Goal: Task Accomplishment & Management: Manage account settings

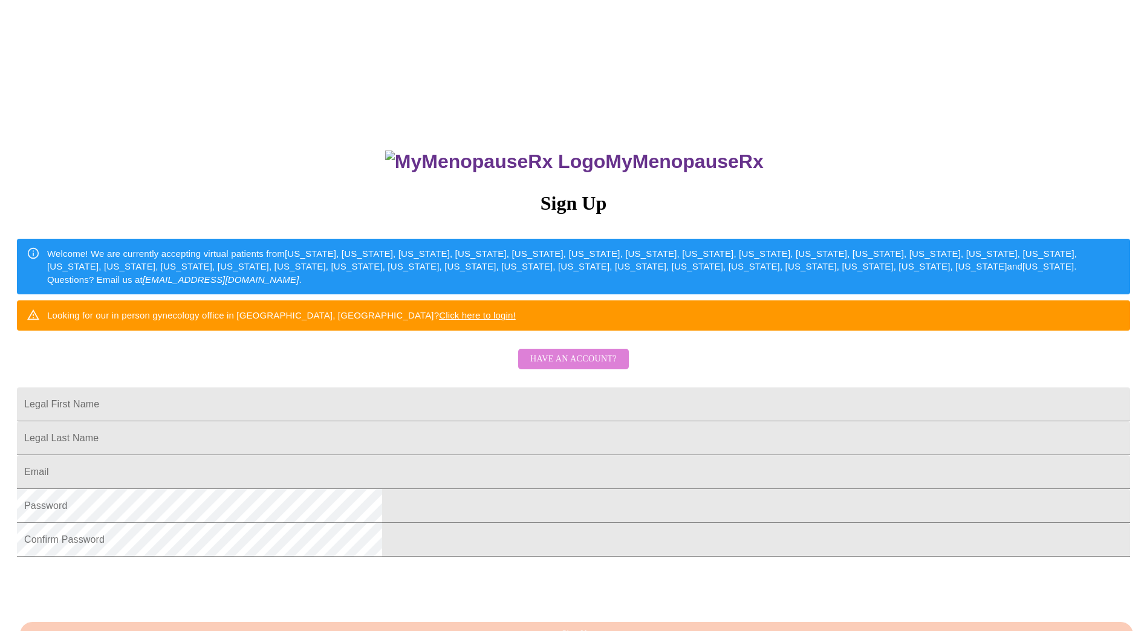
click at [582, 367] on span "Have an account?" at bounding box center [573, 359] width 86 height 15
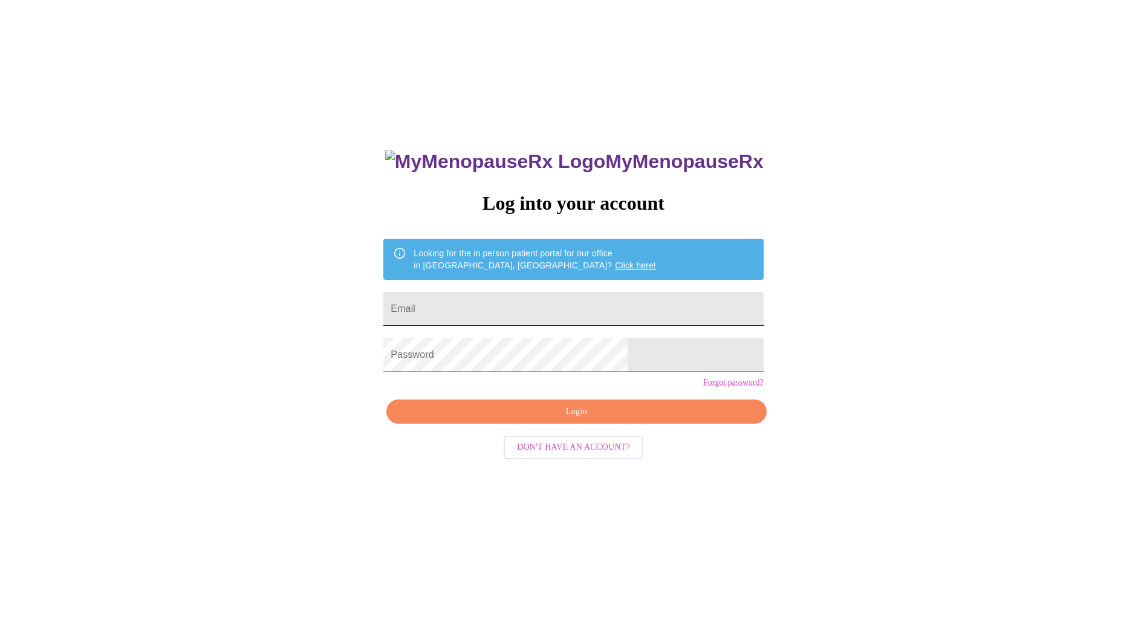
click at [567, 318] on input "Email" at bounding box center [573, 309] width 380 height 34
type input "[EMAIL_ADDRESS][DOMAIN_NAME]"
click at [582, 420] on span "Login" at bounding box center [576, 412] width 352 height 15
click at [579, 420] on span "Login" at bounding box center [576, 412] width 352 height 15
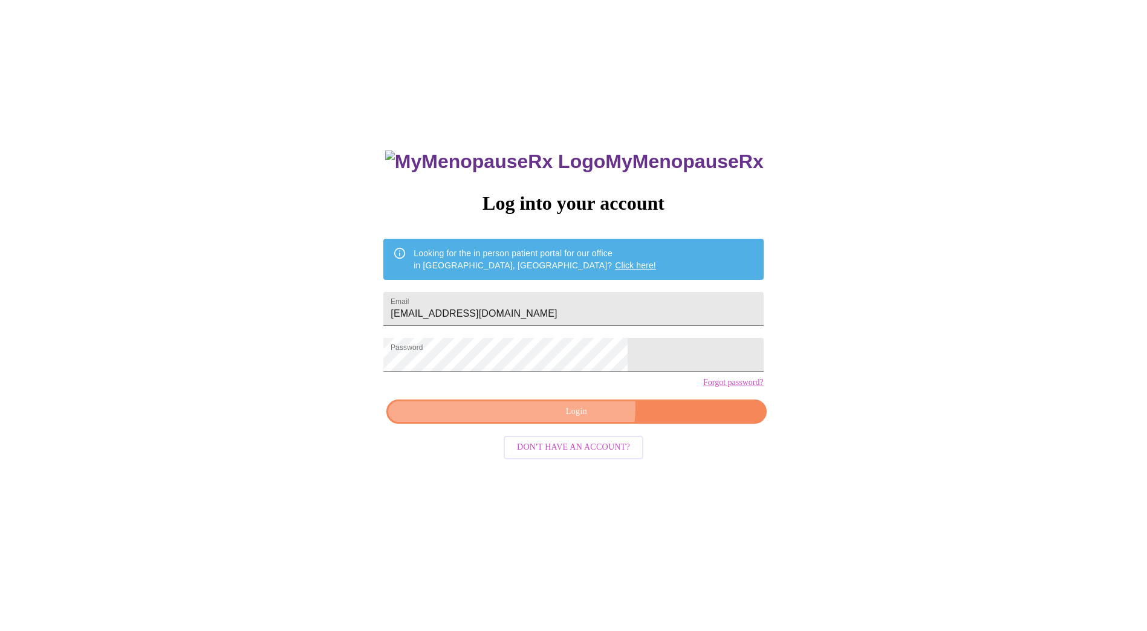
click at [579, 420] on span "Login" at bounding box center [576, 412] width 352 height 15
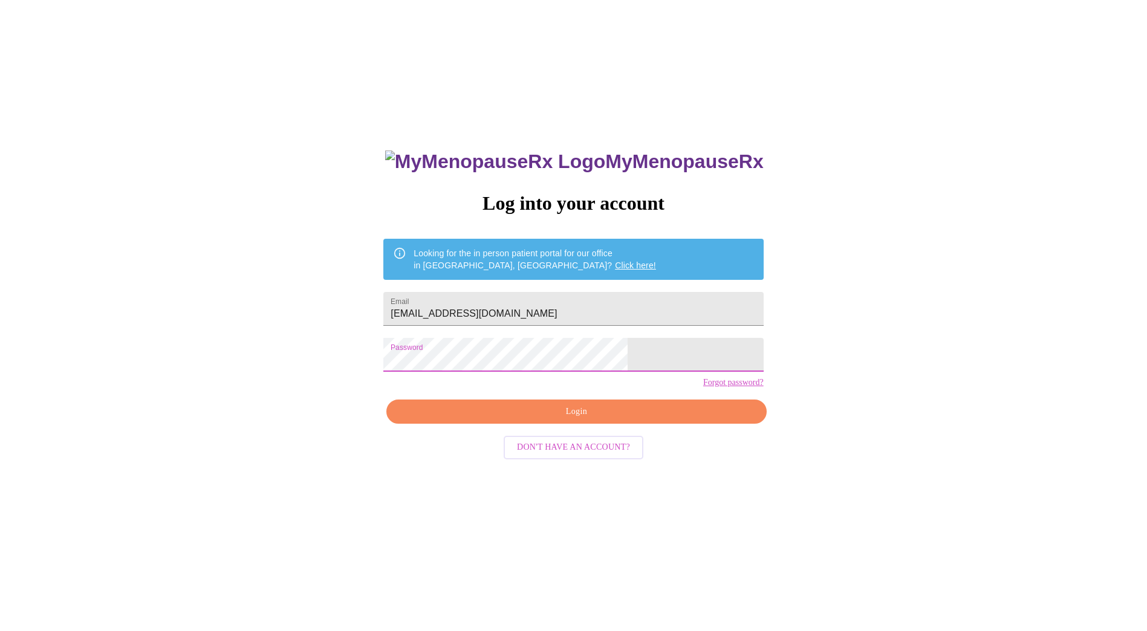
click at [572, 420] on span "Login" at bounding box center [576, 412] width 352 height 15
